Goal: Navigation & Orientation: Find specific page/section

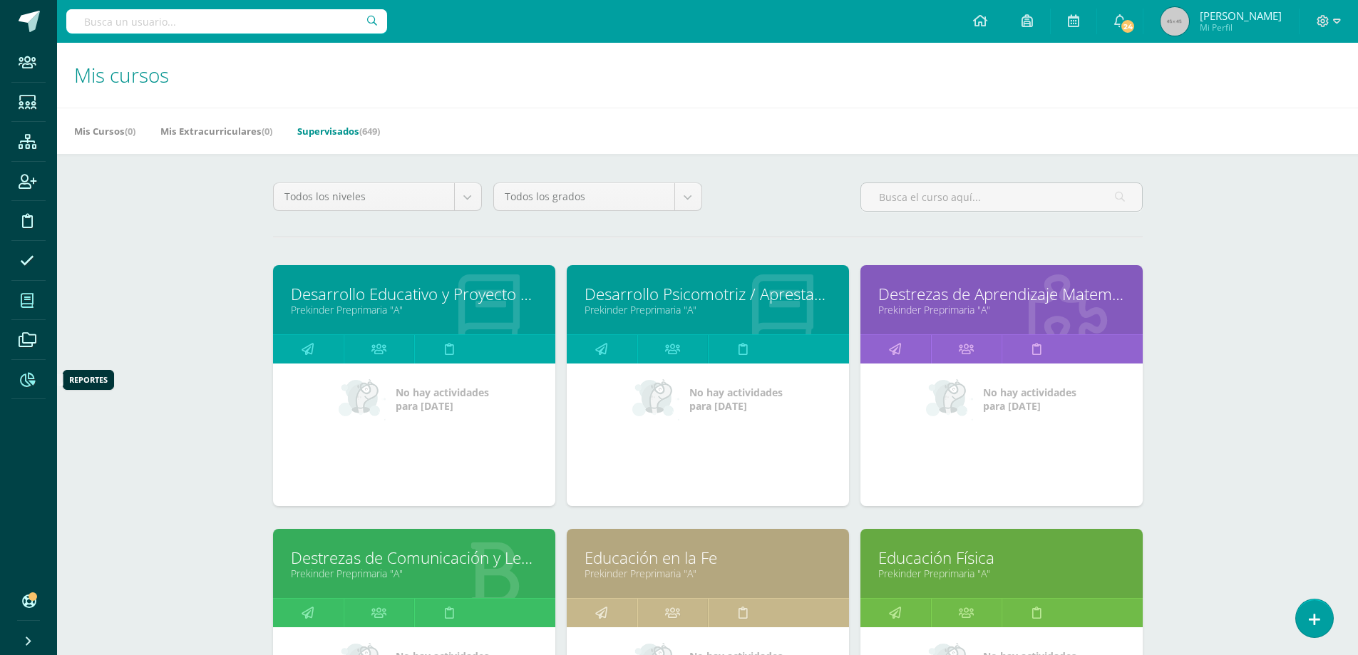
click at [23, 373] on icon at bounding box center [27, 380] width 15 height 14
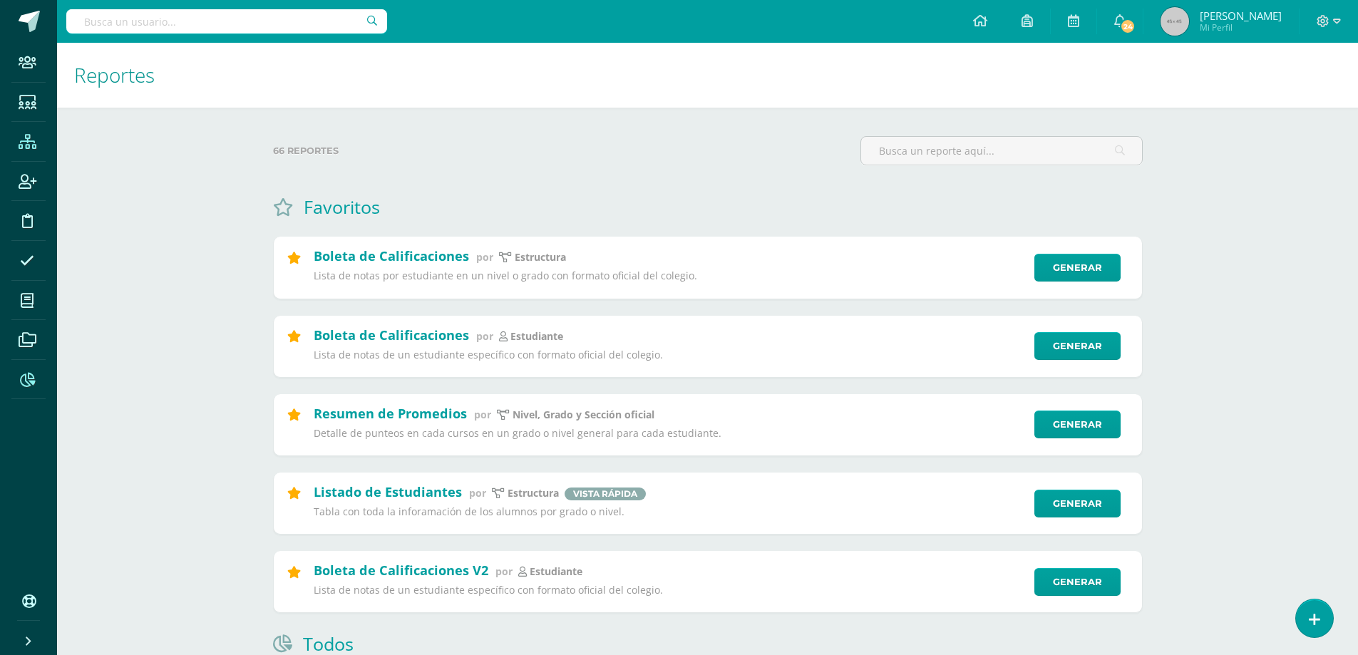
click at [24, 142] on icon at bounding box center [28, 142] width 18 height 14
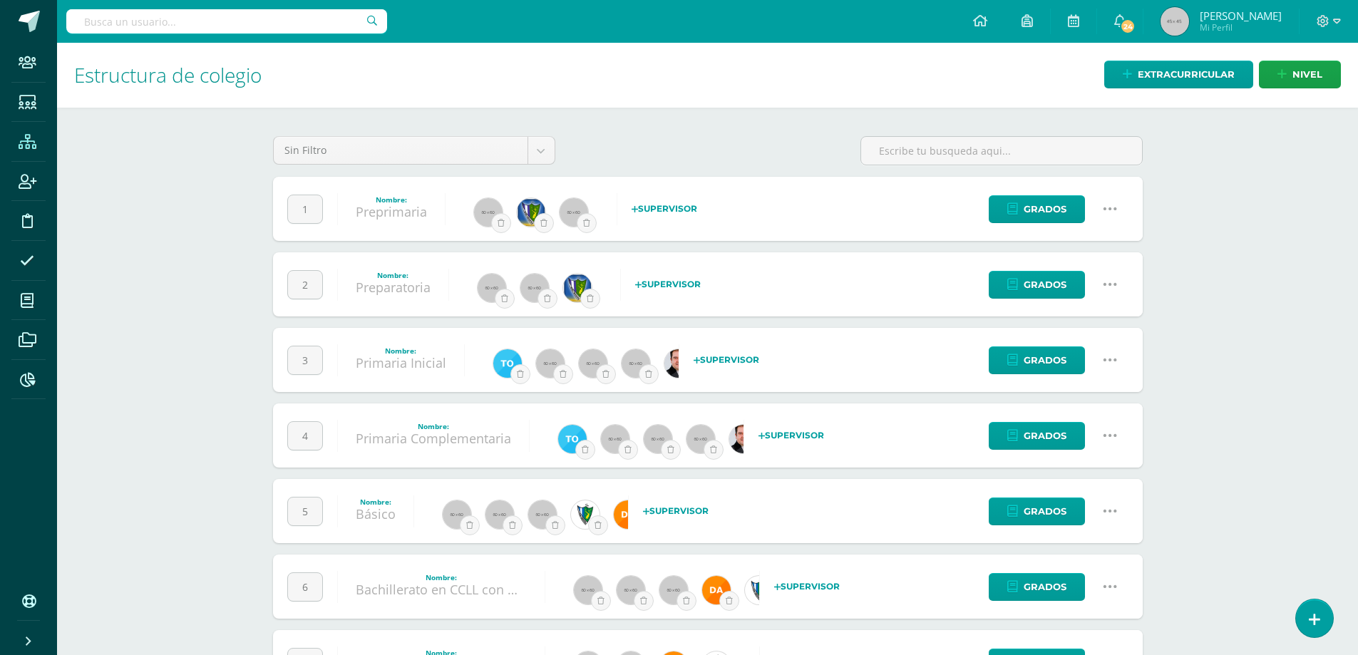
click at [1122, 361] on link at bounding box center [1110, 360] width 36 height 36
click at [1056, 435] on link "Configuración" at bounding box center [1082, 433] width 126 height 22
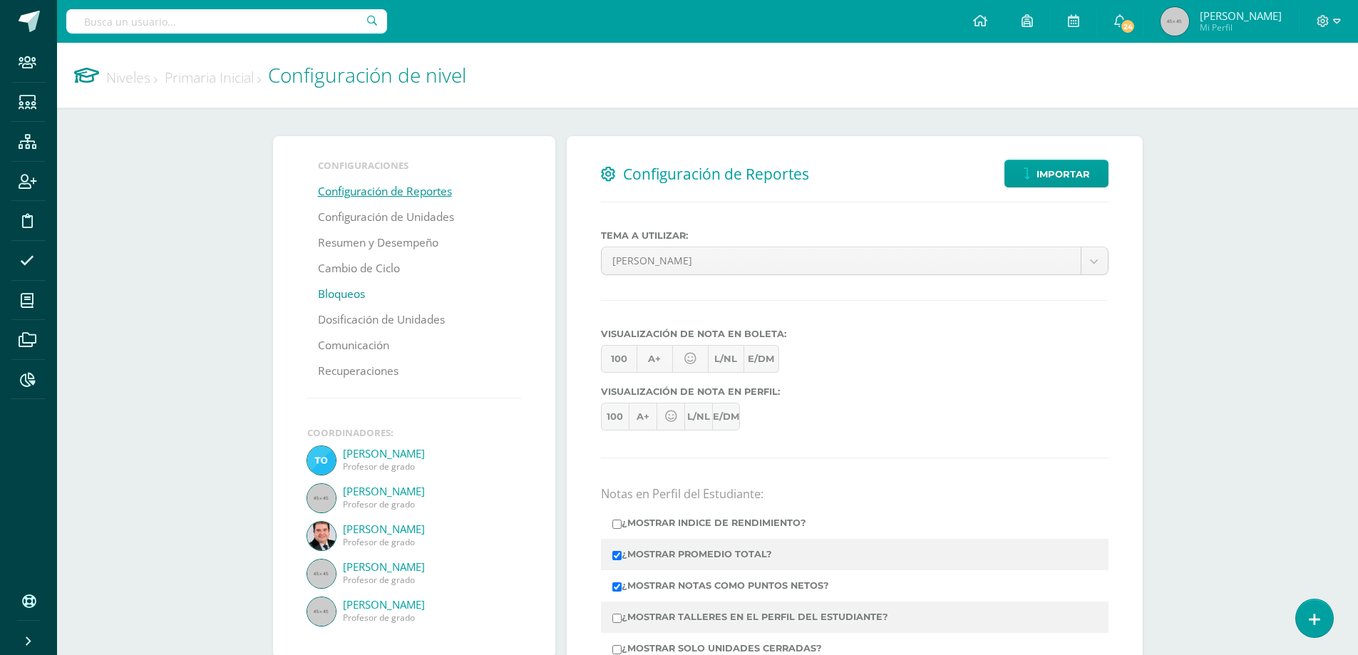
click at [353, 296] on link "Bloqueos" at bounding box center [341, 294] width 47 height 26
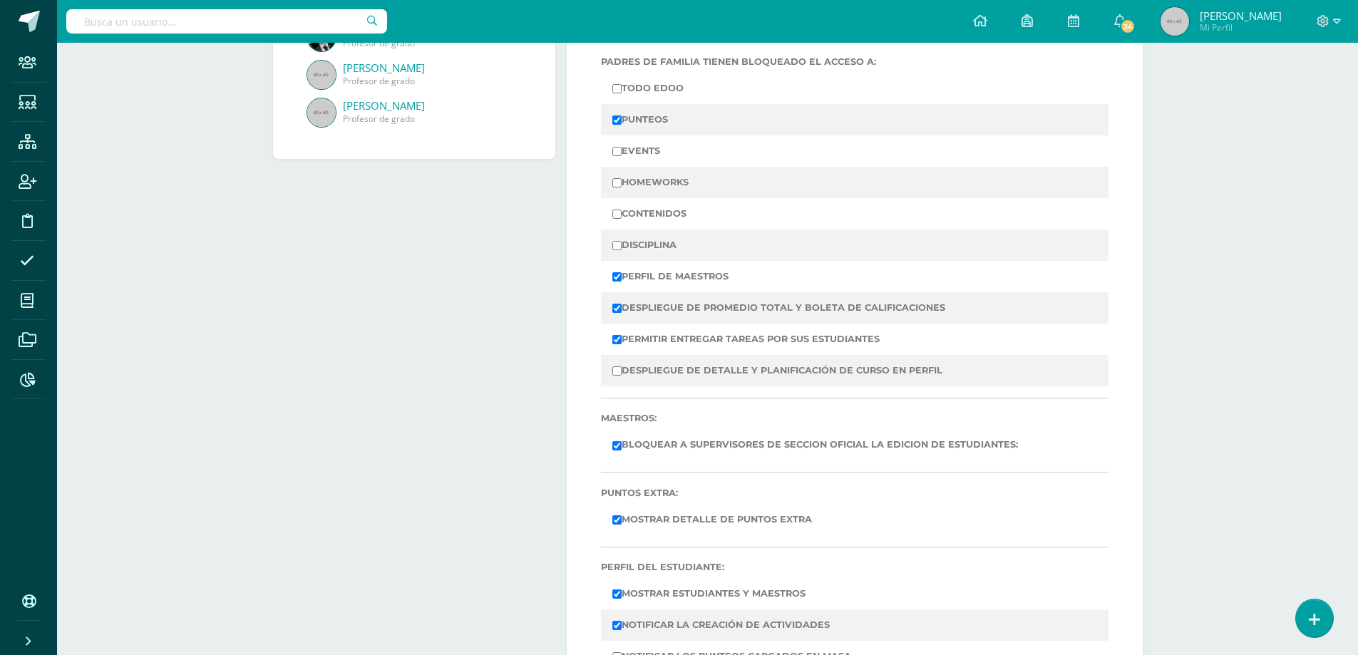
scroll to position [71, 0]
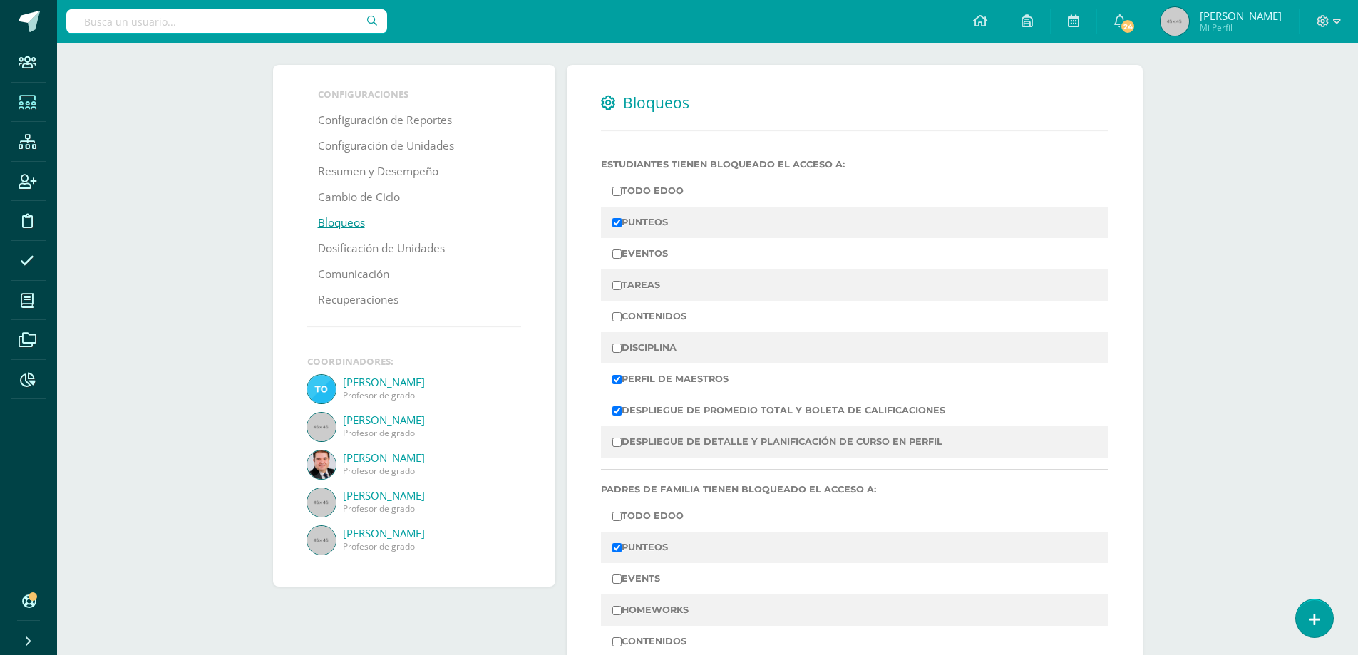
click at [31, 120] on link "Estudiantes" at bounding box center [28, 103] width 34 height 40
